Goal: Check status: Check status

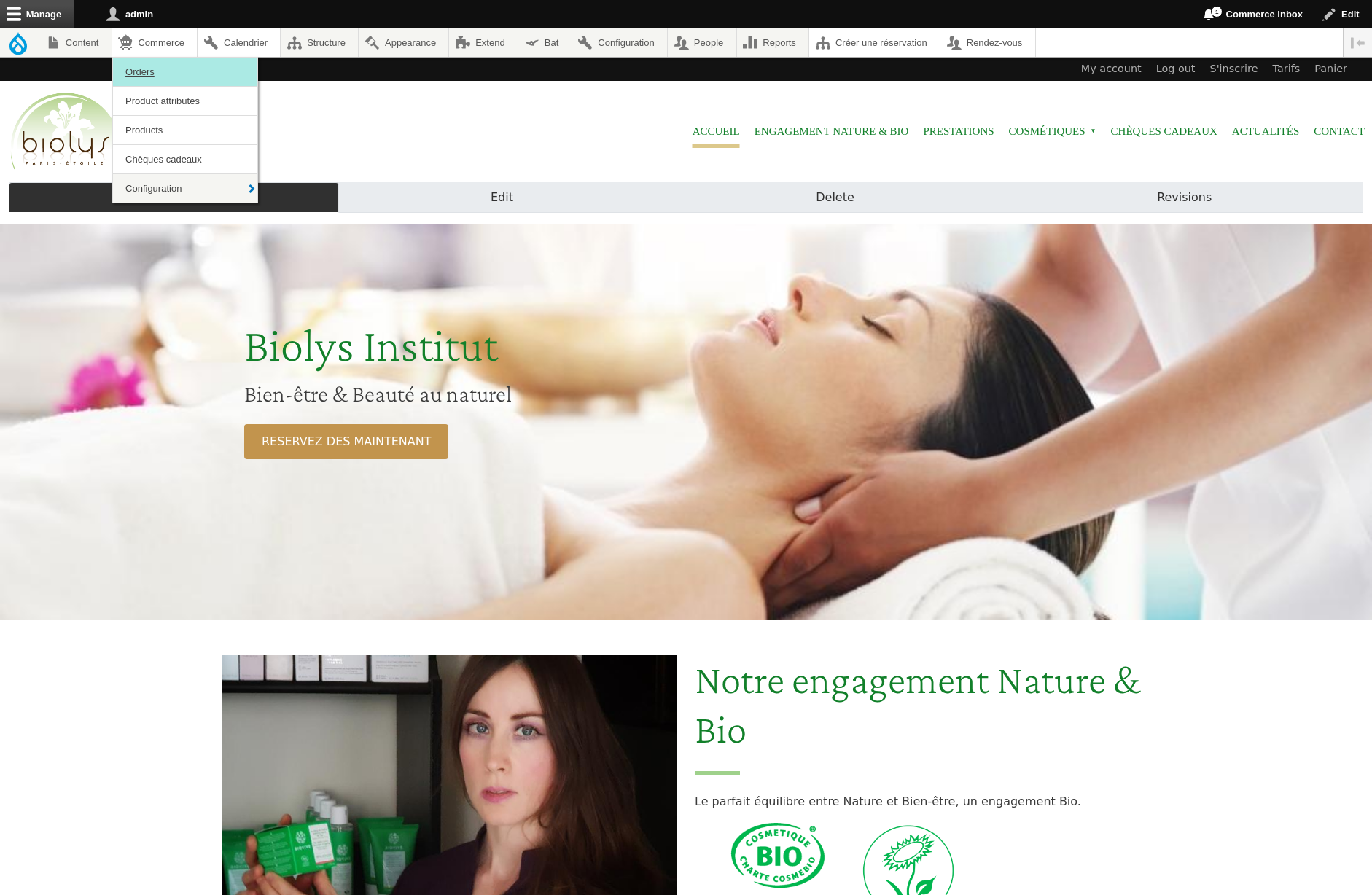
click at [161, 65] on link "Orders" at bounding box center [185, 72] width 144 height 29
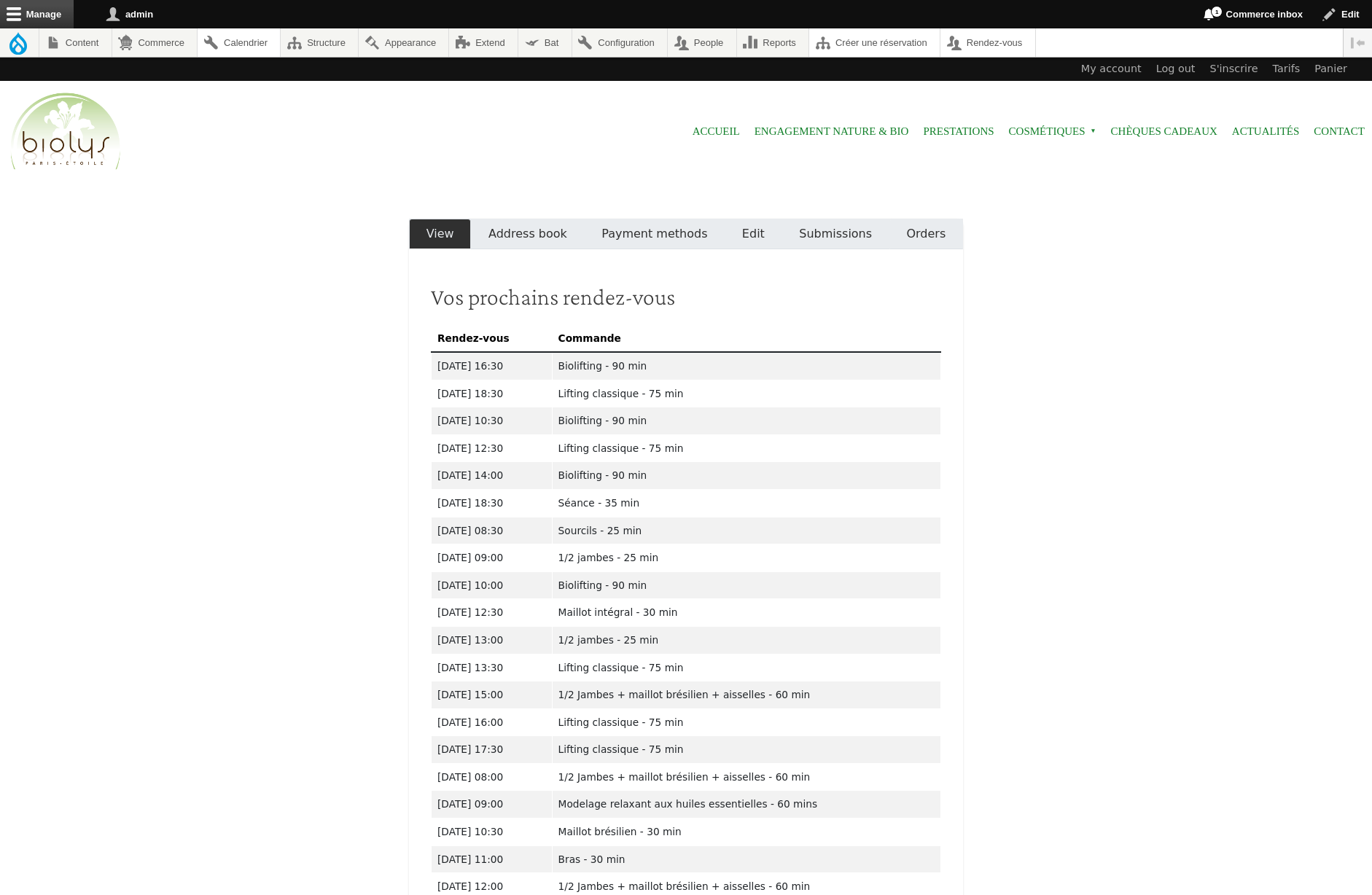
click at [921, 233] on link "Orders" at bounding box center [926, 234] width 73 height 31
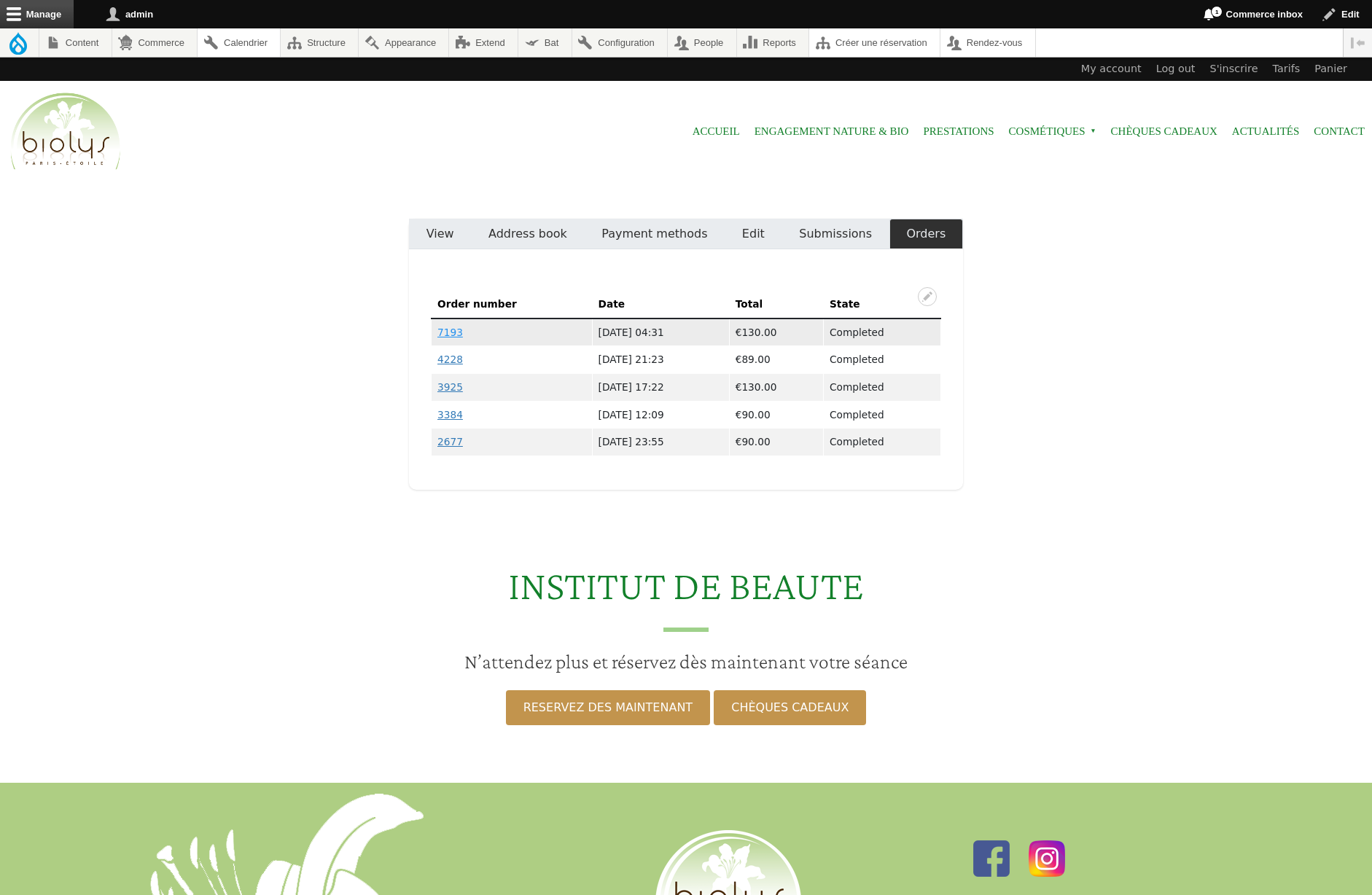
click at [449, 331] on link "7193" at bounding box center [450, 332] width 25 height 12
